Goal: Information Seeking & Learning: Check status

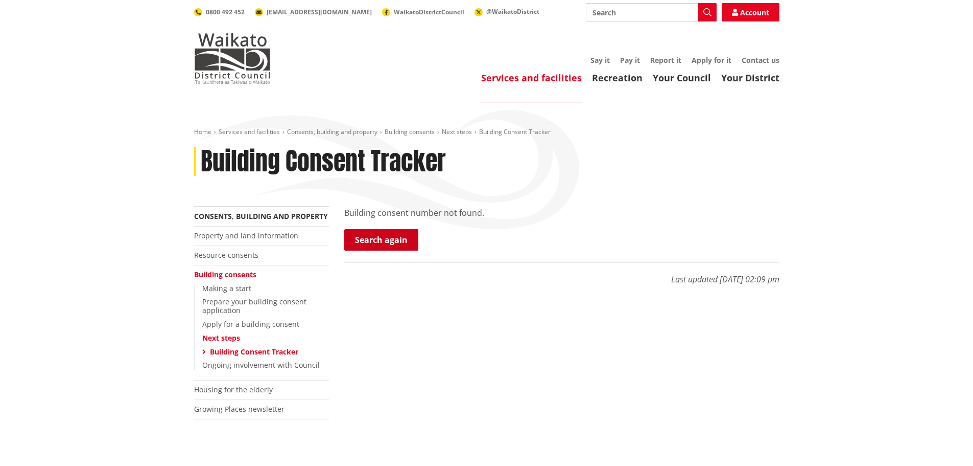
click at [375, 237] on link "Search again" at bounding box center [381, 239] width 74 height 21
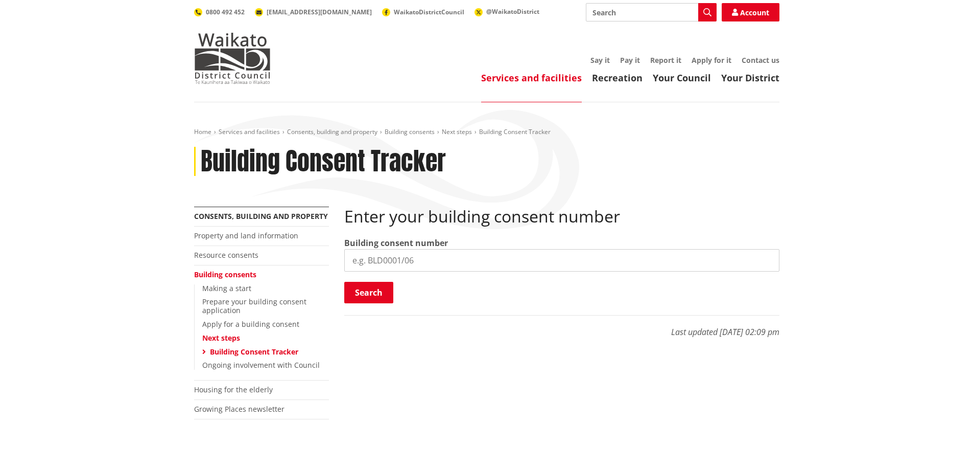
paste input "BLD0267/26"
type input "BLD0267/26"
click at [369, 293] on button "Search" at bounding box center [368, 292] width 49 height 21
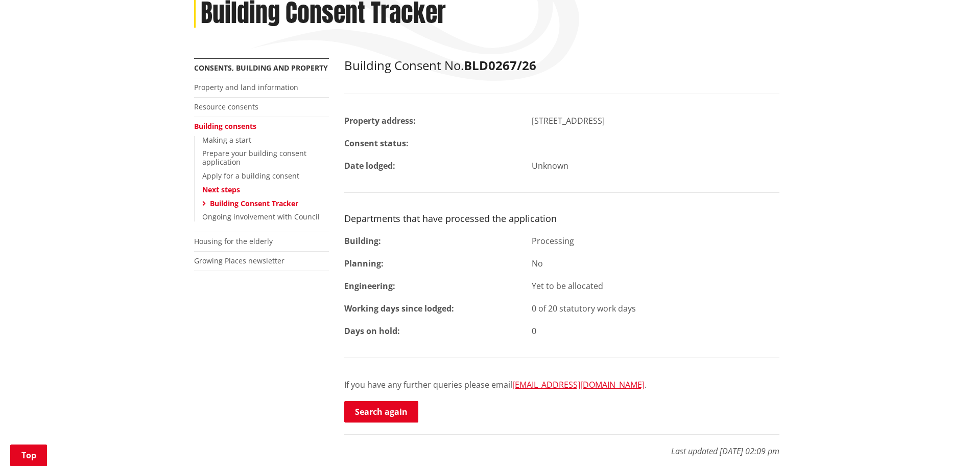
scroll to position [153, 0]
